Goal: Task Accomplishment & Management: Manage account settings

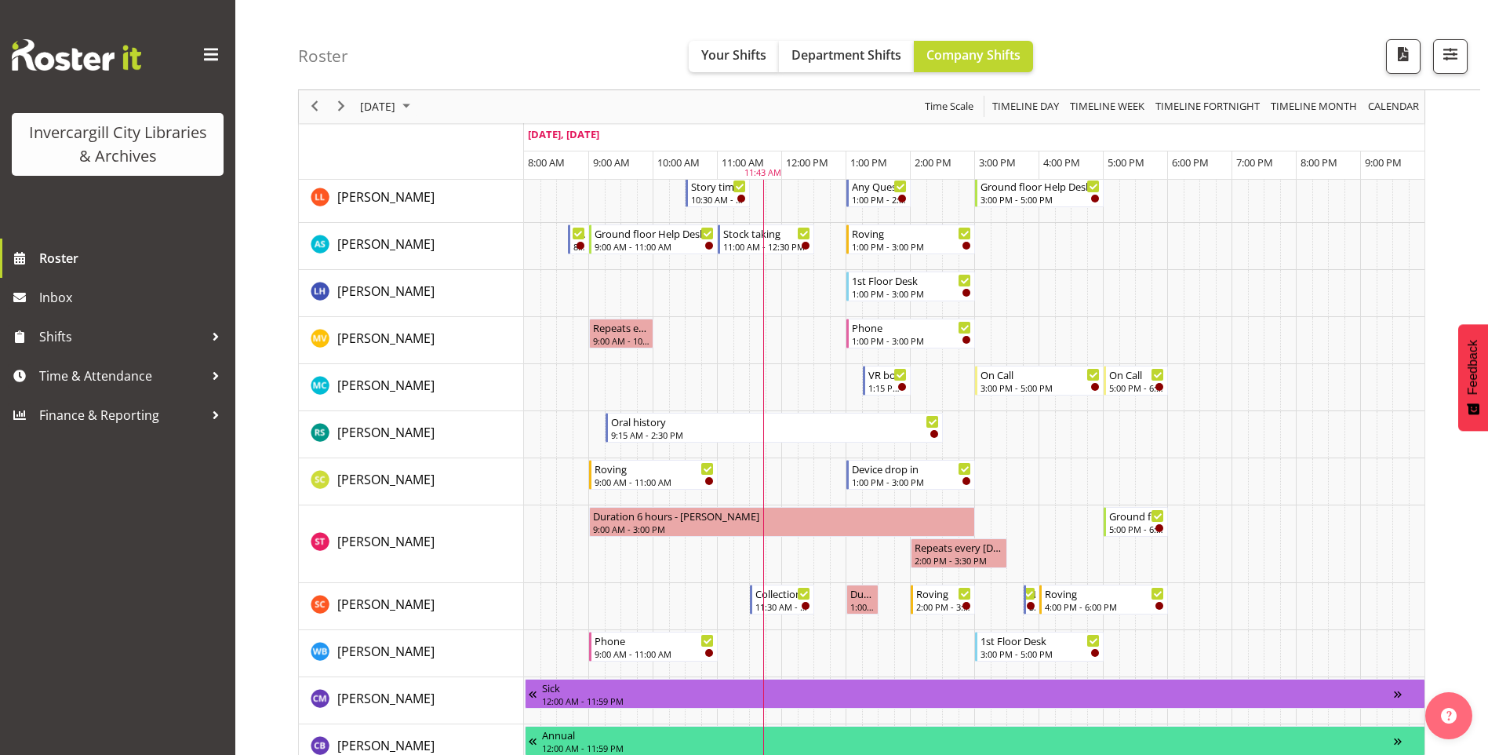
scroll to position [863, 0]
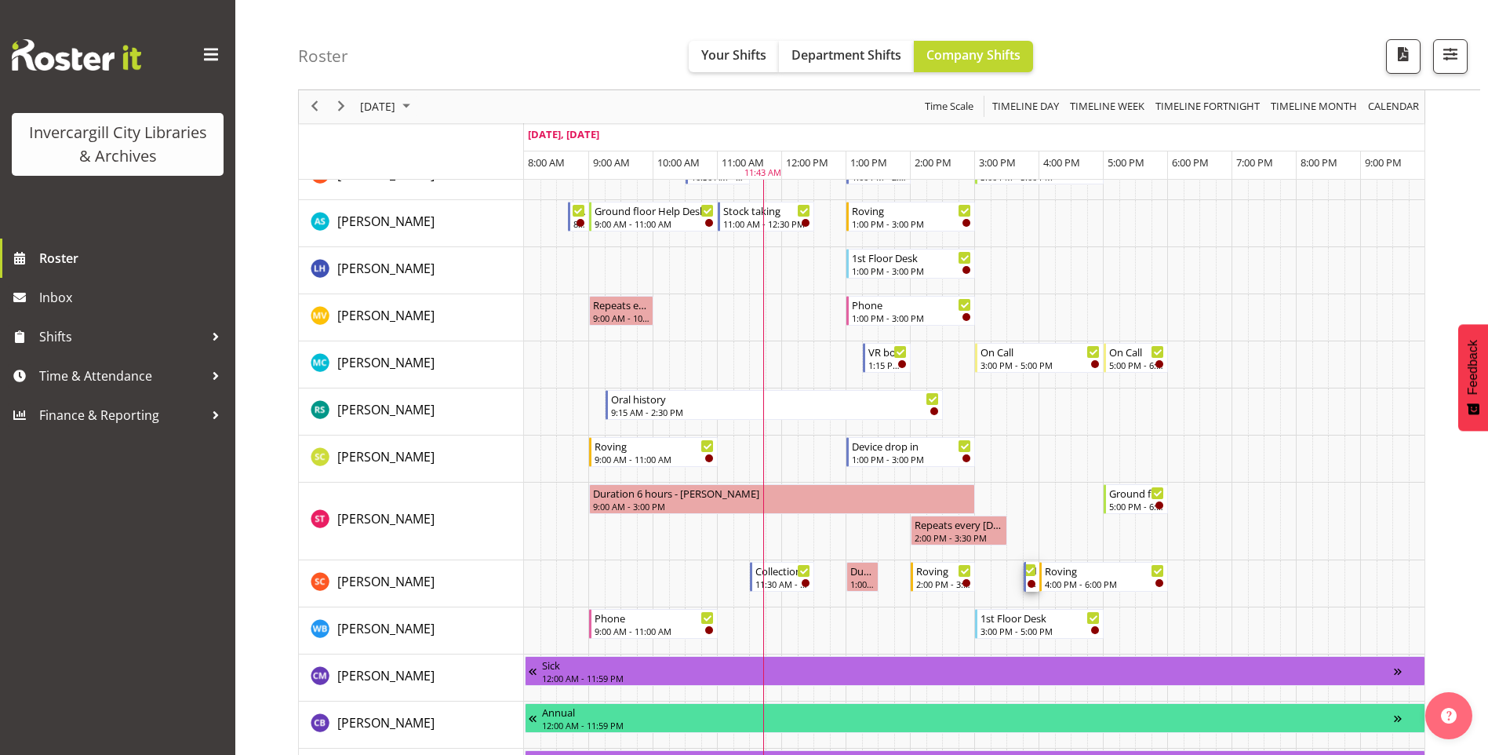
click at [1028, 579] on div "New book tagging 3:45 PM - 4:00 PM" at bounding box center [1032, 577] width 16 height 30
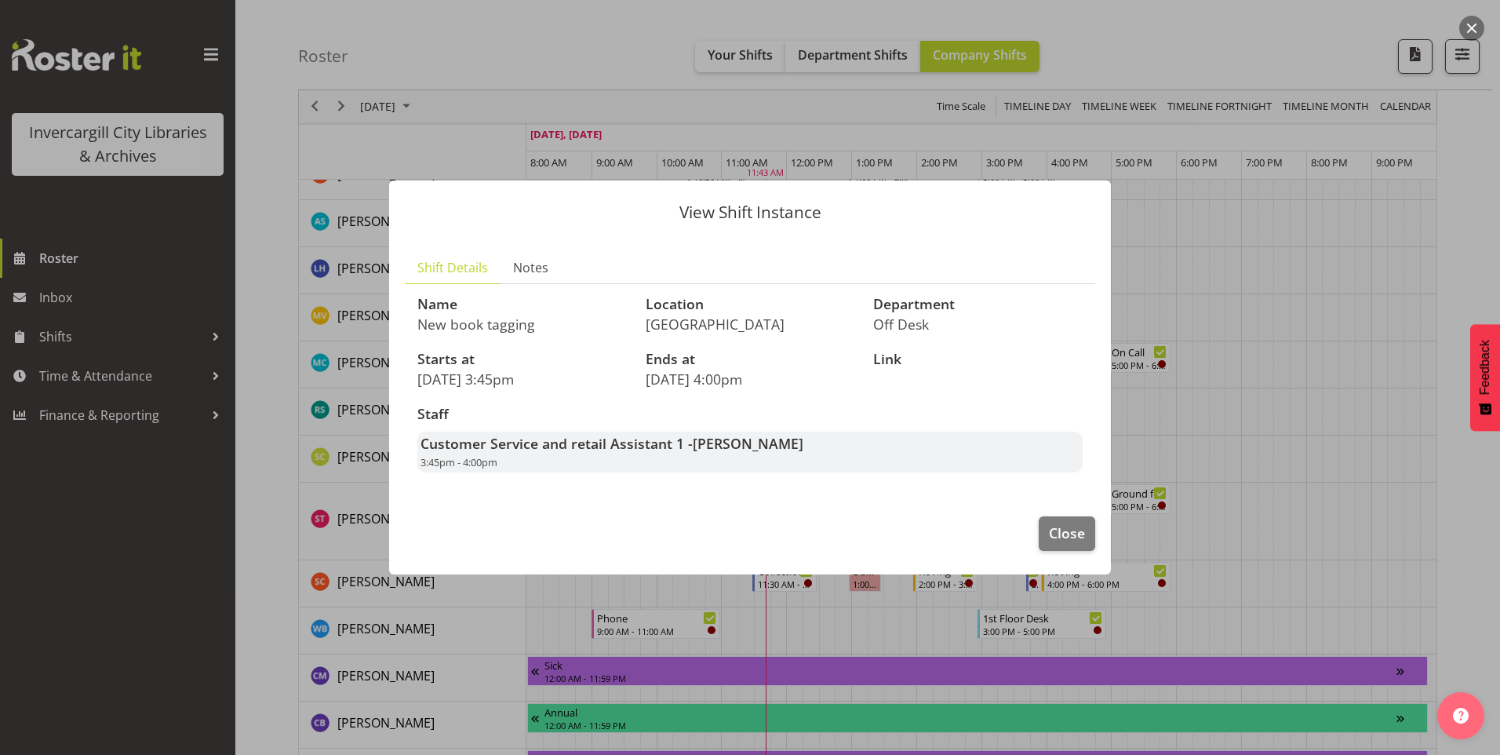
click at [718, 456] on div "Customer Service and retail Assistant 1 - Serena Casey 3:45pm - 4:00pm" at bounding box center [749, 451] width 665 height 41
click at [1088, 539] on button "Close" at bounding box center [1066, 533] width 56 height 35
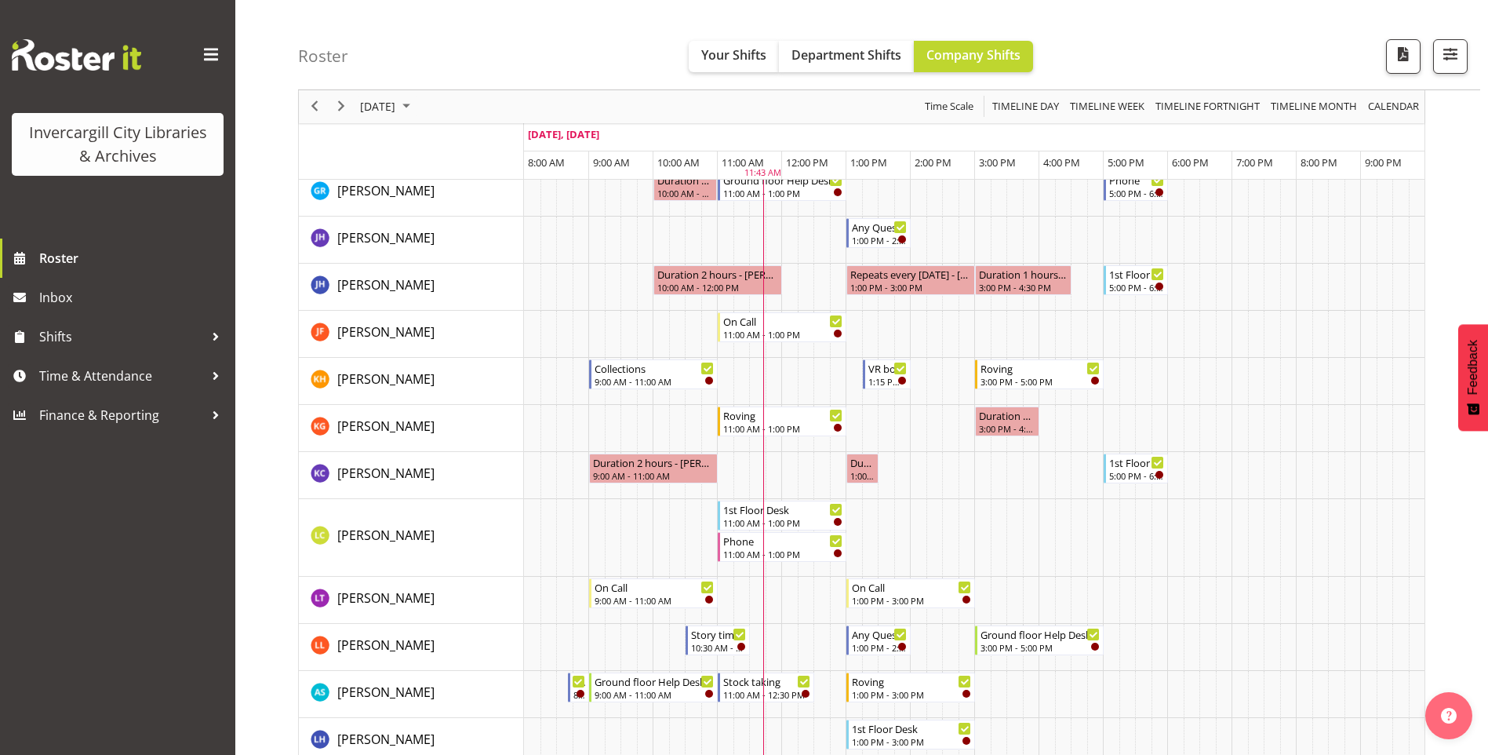
scroll to position [0, 0]
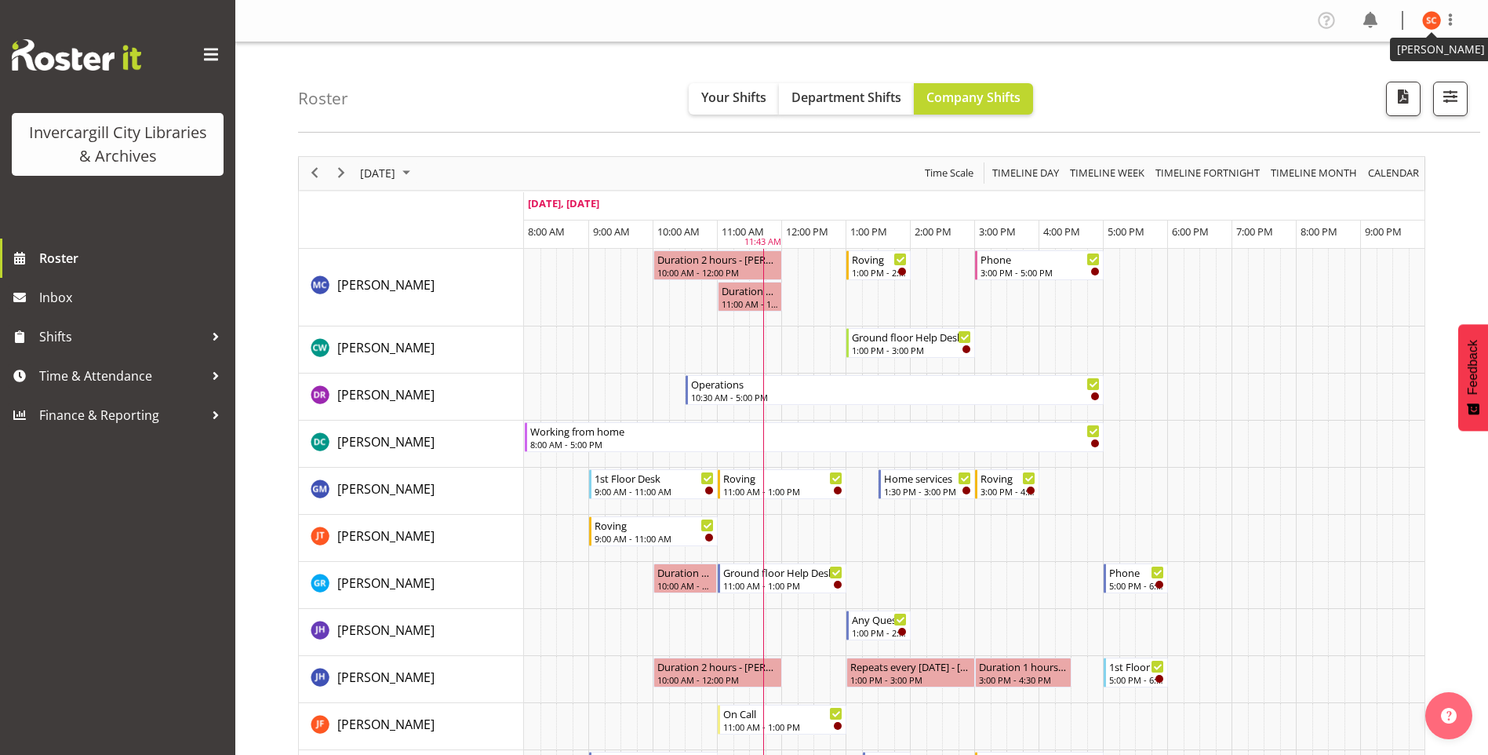
click at [1430, 30] on figure at bounding box center [1431, 20] width 19 height 19
click at [1385, 63] on link "Profile" at bounding box center [1384, 54] width 151 height 28
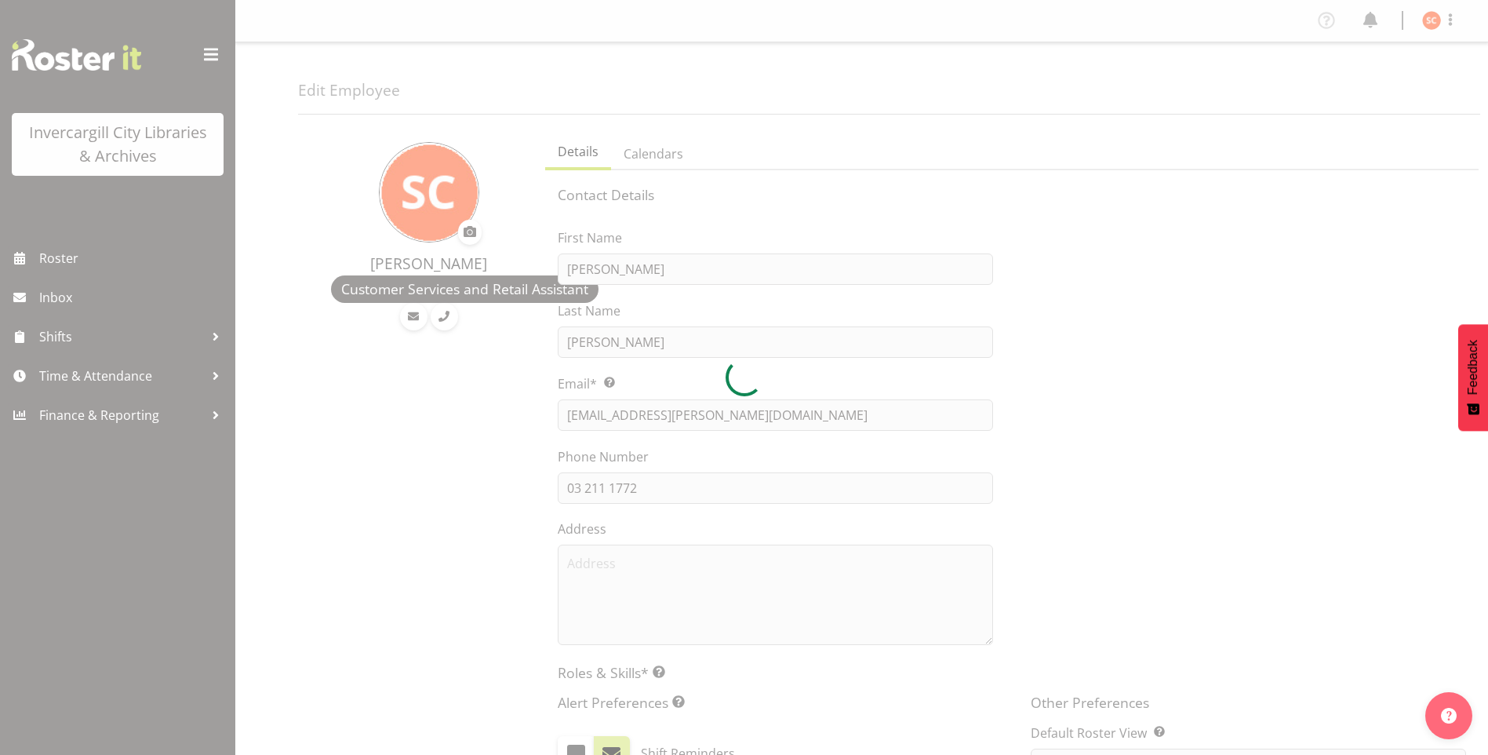
select select "TimelineDay"
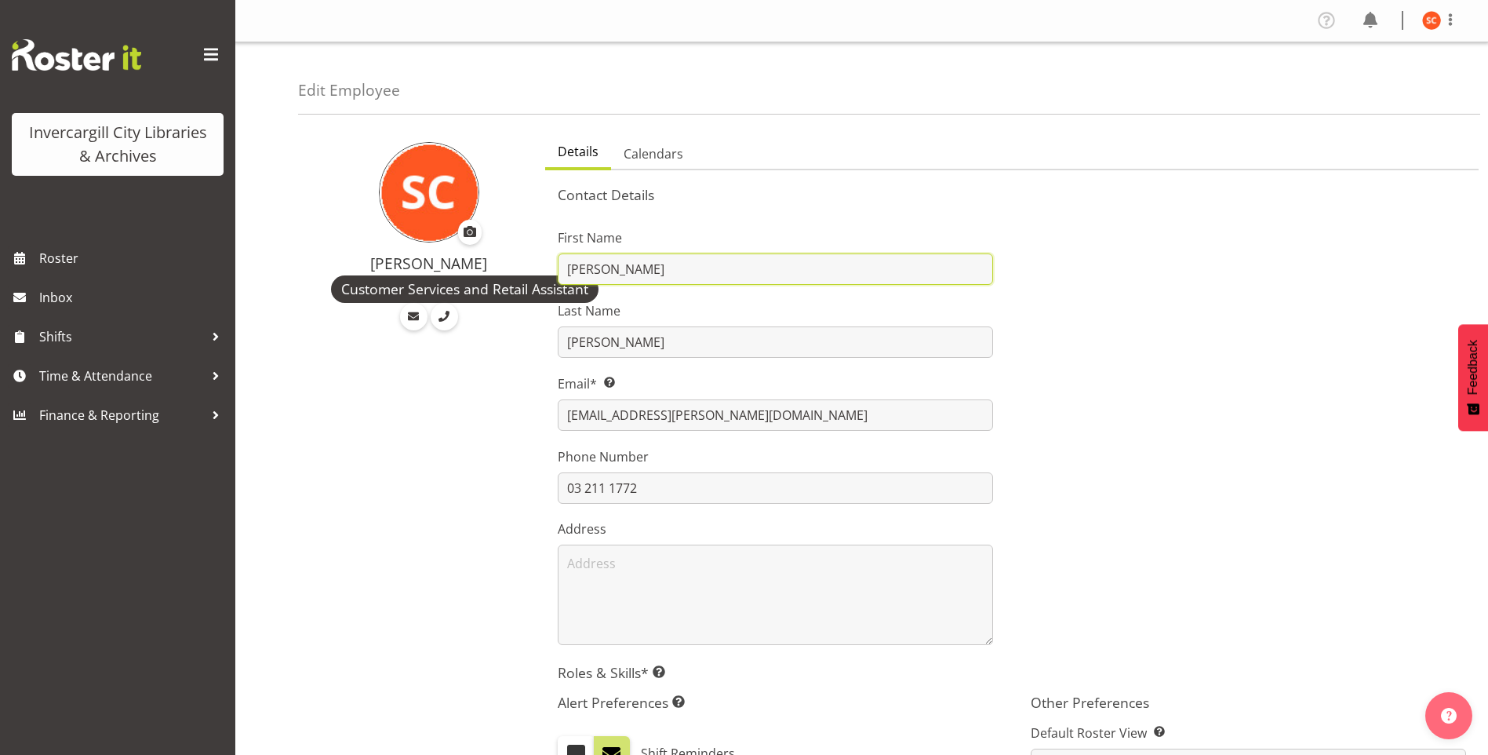
click at [651, 272] on input "[PERSON_NAME]" at bounding box center [775, 268] width 435 height 31
drag, startPoint x: 644, startPoint y: 270, endPoint x: 517, endPoint y: 275, distance: 127.2
click at [517, 275] on div "[PERSON_NAME] Customer Services and Retail Assistant Details Calendars Contact …" at bounding box center [893, 645] width 1190 height 1038
type input "Bean"
click at [494, 373] on div "Serena Casey Customer Services and Retail Assistant" at bounding box center [417, 645] width 238 height 1038
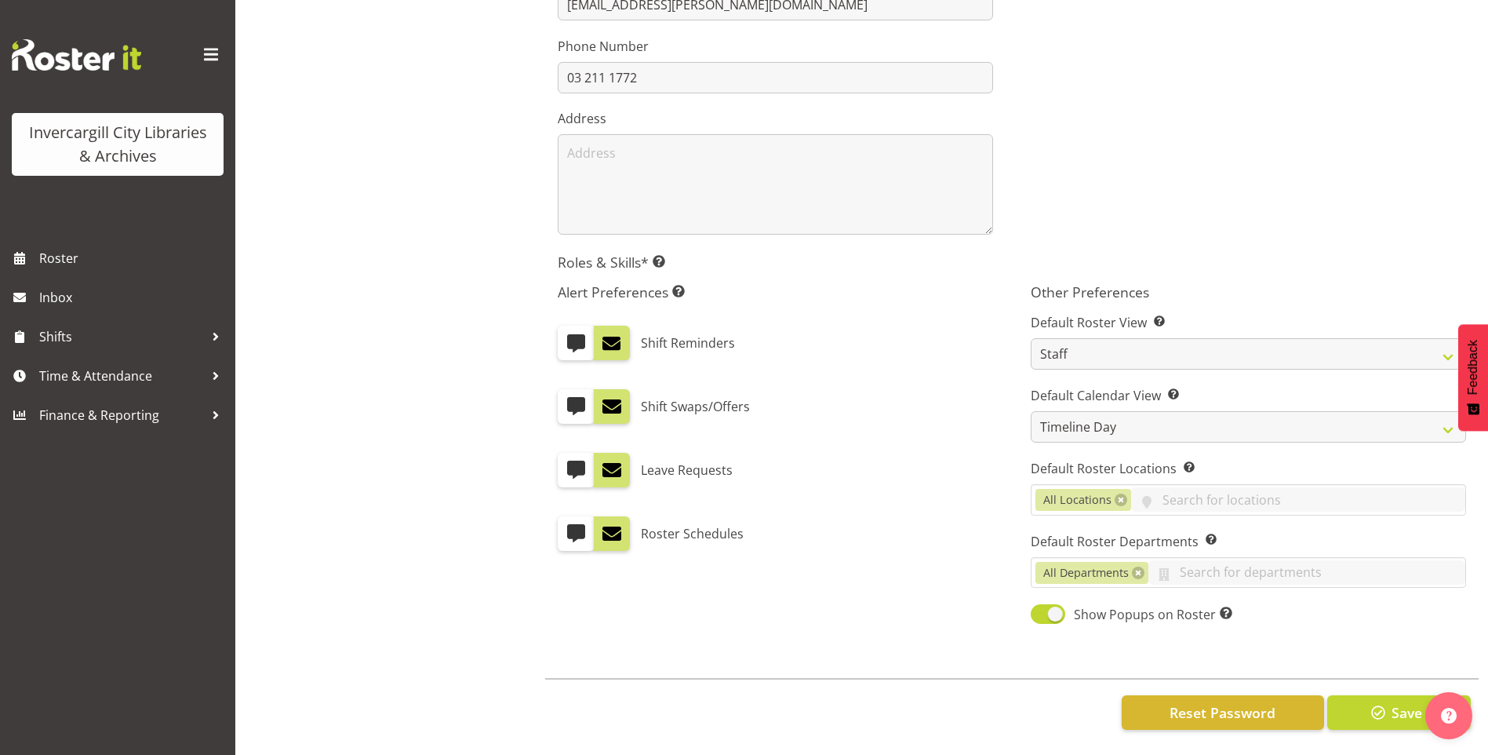
scroll to position [422, 0]
click at [1380, 705] on span "button" at bounding box center [1378, 712] width 20 height 20
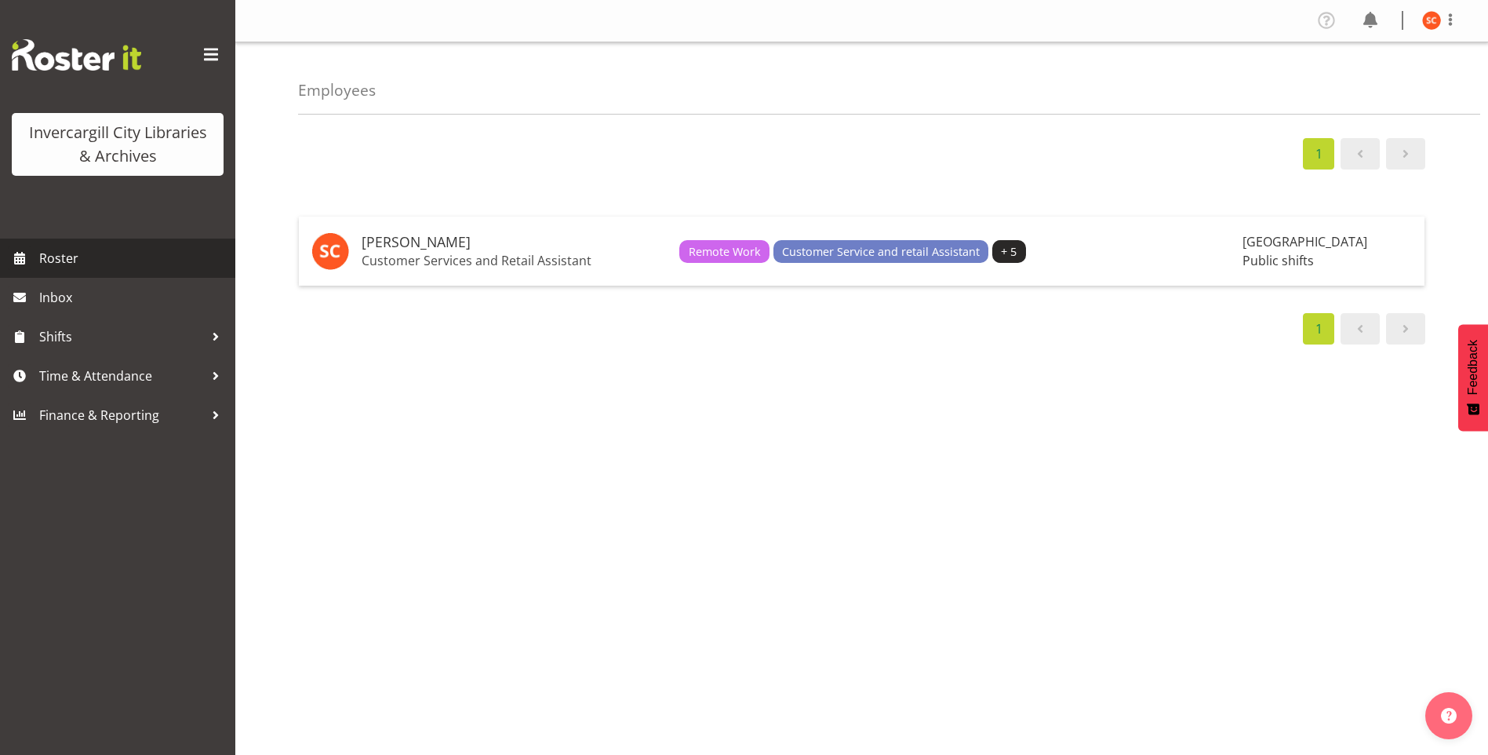
click at [136, 258] on span "Roster" at bounding box center [133, 258] width 188 height 24
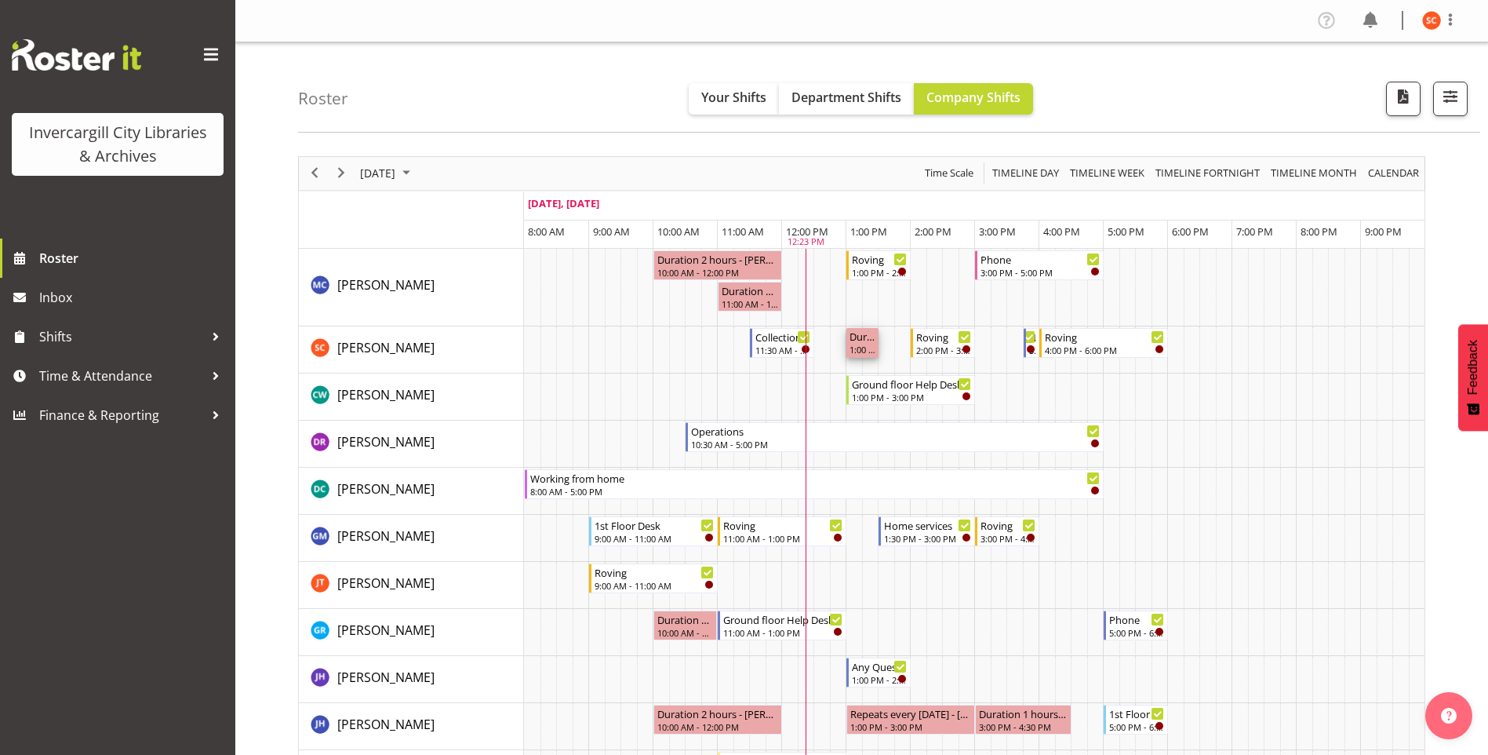
click at [868, 348] on div "1:00 PM - 1:30 PM" at bounding box center [862, 349] width 26 height 13
